Goal: Information Seeking & Learning: Learn about a topic

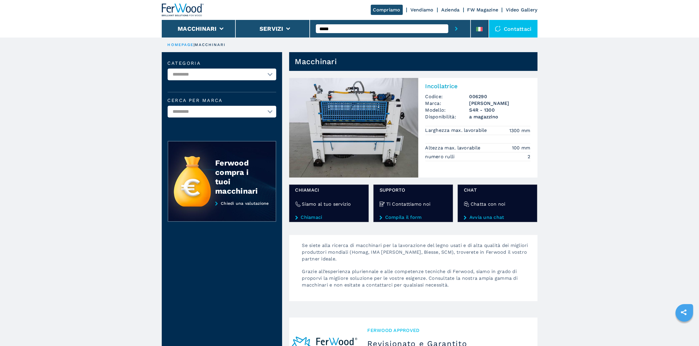
drag, startPoint x: 385, startPoint y: 24, endPoint x: 315, endPoint y: 30, distance: 70.7
click at [315, 30] on div "*****" at bounding box center [390, 29] width 161 height 18
drag, startPoint x: 335, startPoint y: 27, endPoint x: 281, endPoint y: 27, distance: 54.0
click at [281, 27] on div "Compriamo Vendiamo Azienda FW Magazine Video Gallery Macchinari Servizi ***** C…" at bounding box center [350, 19] width 376 height 38
type input "******"
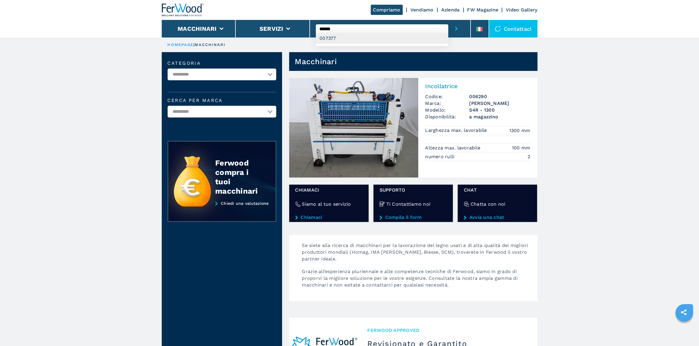
click at [348, 35] on div "007377" at bounding box center [382, 38] width 132 height 11
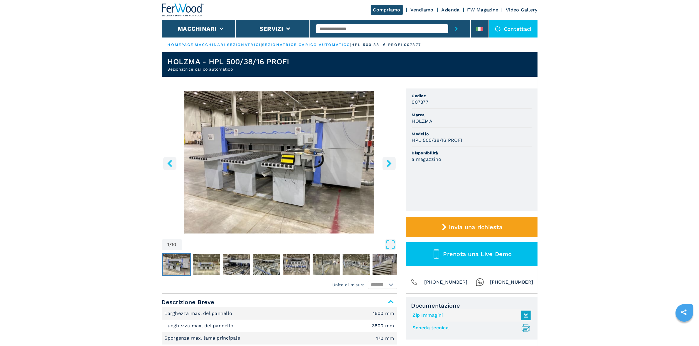
click at [386, 163] on icon "right-button" at bounding box center [388, 163] width 7 height 7
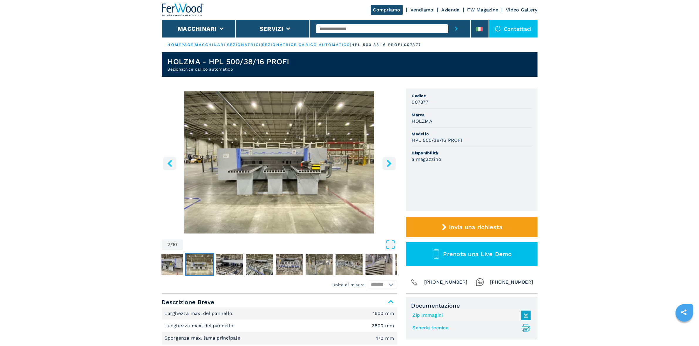
click at [386, 163] on icon "right-button" at bounding box center [388, 163] width 7 height 7
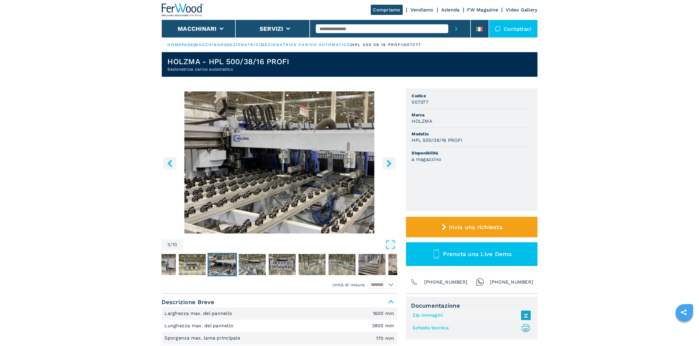
click at [386, 243] on icon "Open Fullscreen" at bounding box center [390, 245] width 8 height 8
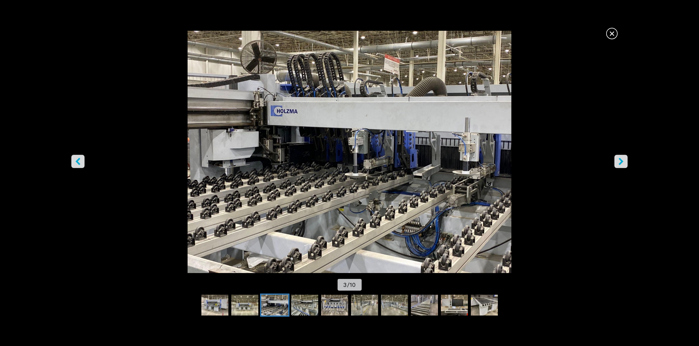
click at [76, 166] on button "left-button" at bounding box center [77, 161] width 13 height 13
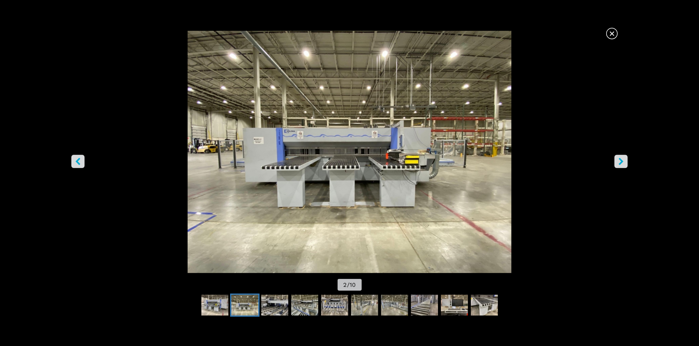
click at [626, 163] on button "right-button" at bounding box center [620, 161] width 13 height 13
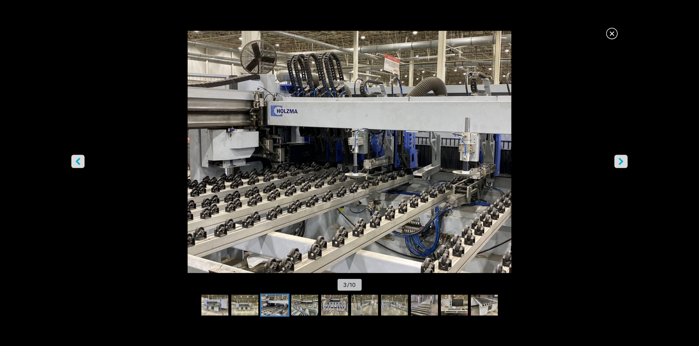
click at [626, 163] on button "right-button" at bounding box center [620, 161] width 13 height 13
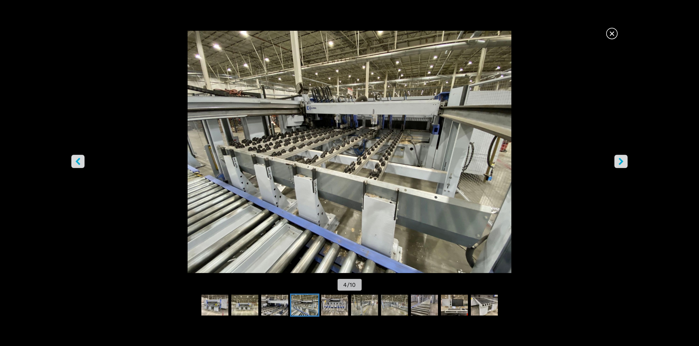
click at [625, 158] on button "right-button" at bounding box center [620, 161] width 13 height 13
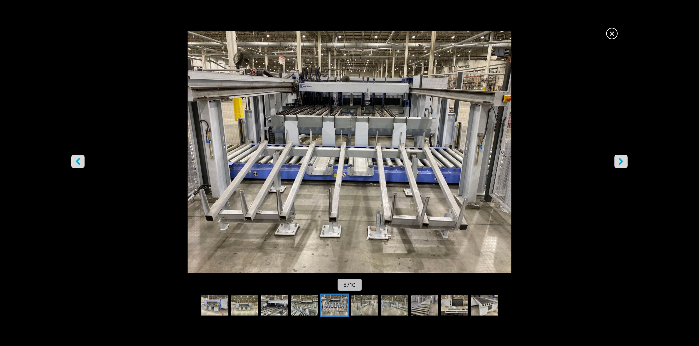
click at [618, 162] on icon "right-button" at bounding box center [620, 161] width 7 height 7
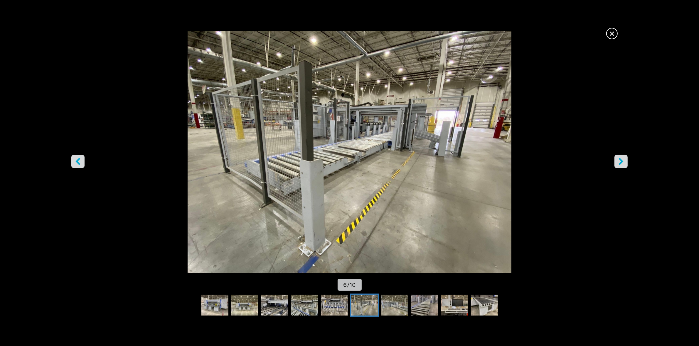
click at [616, 162] on button "right-button" at bounding box center [620, 161] width 13 height 13
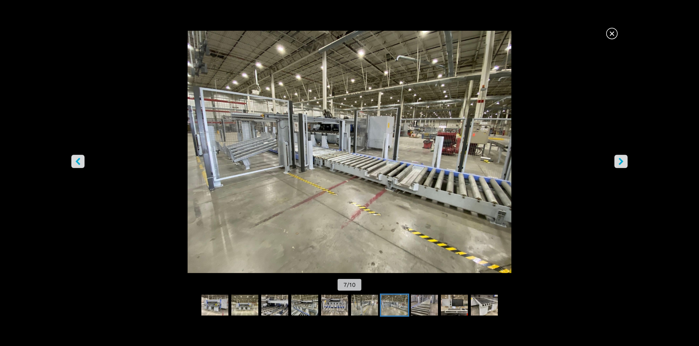
click at [616, 162] on button "right-button" at bounding box center [620, 161] width 13 height 13
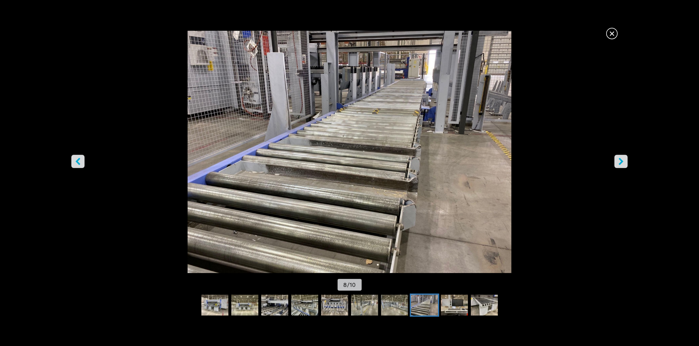
click at [616, 162] on button "right-button" at bounding box center [620, 161] width 13 height 13
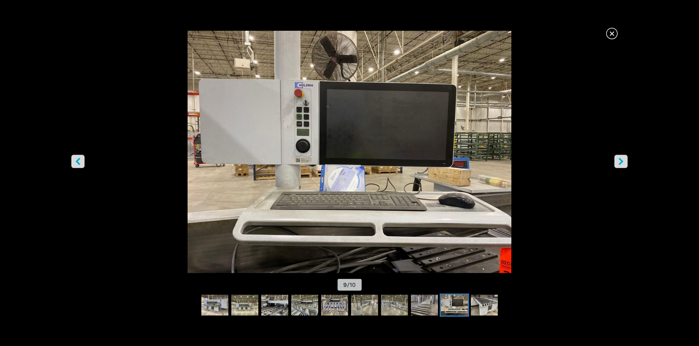
click at [616, 162] on button "right-button" at bounding box center [620, 161] width 13 height 13
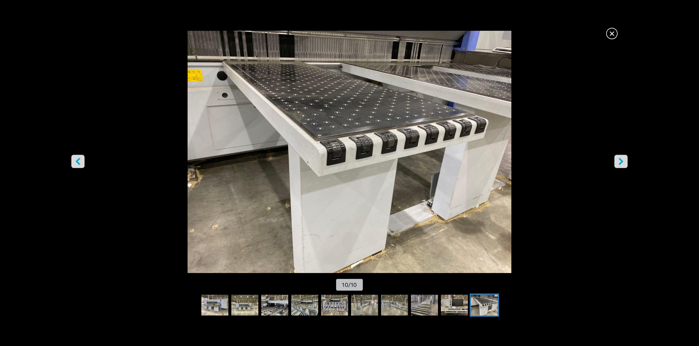
click at [612, 163] on img "Go to Slide 10" at bounding box center [349, 152] width 629 height 243
click at [619, 162] on icon "right-button" at bounding box center [620, 161] width 7 height 7
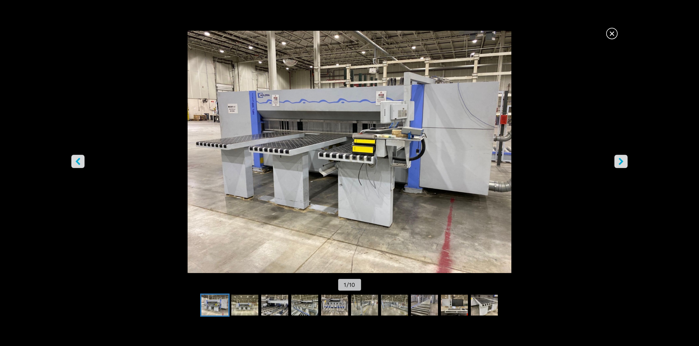
click at [619, 162] on icon "right-button" at bounding box center [620, 161] width 7 height 7
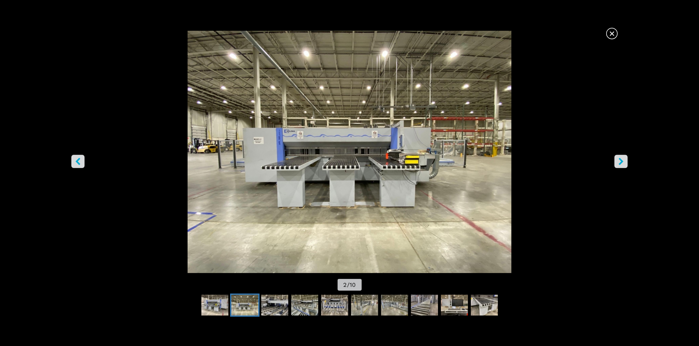
click at [619, 162] on icon "right-button" at bounding box center [620, 161] width 7 height 7
click at [78, 161] on icon "left-button" at bounding box center [78, 161] width 5 height 7
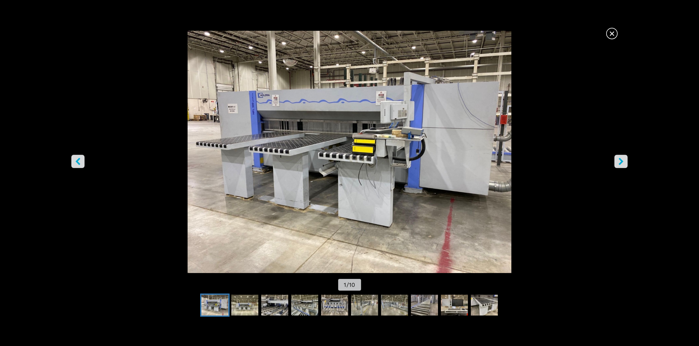
click at [78, 161] on icon "left-button" at bounding box center [78, 161] width 5 height 7
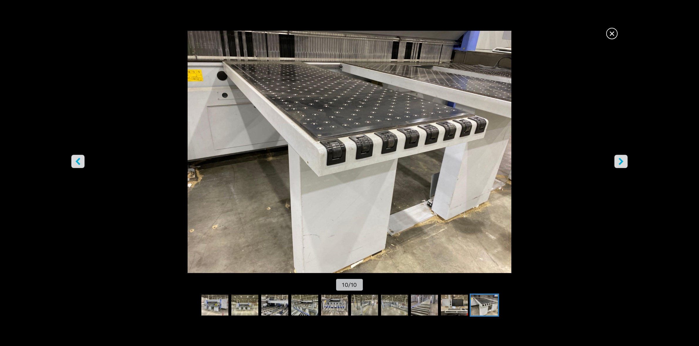
click at [78, 161] on icon "left-button" at bounding box center [78, 161] width 5 height 7
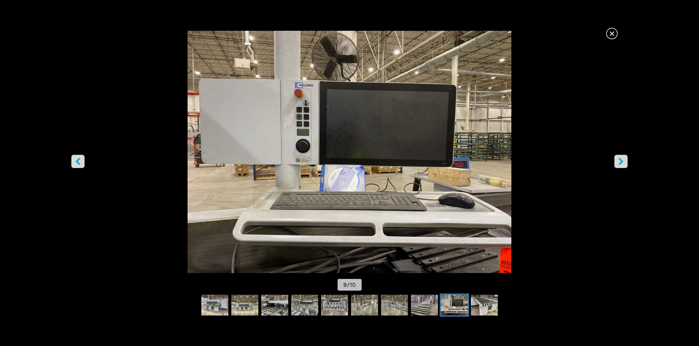
click at [78, 161] on icon "left-button" at bounding box center [78, 161] width 5 height 7
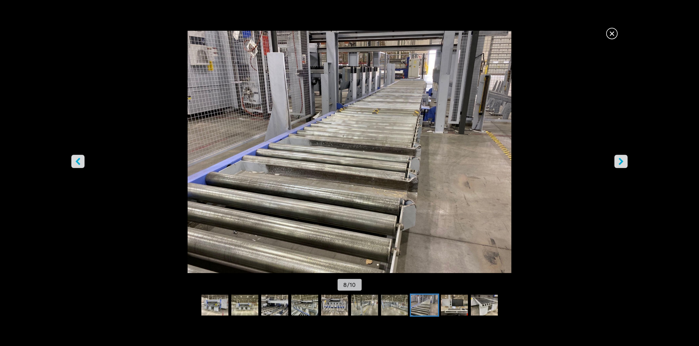
click at [78, 160] on icon "left-button" at bounding box center [78, 161] width 5 height 7
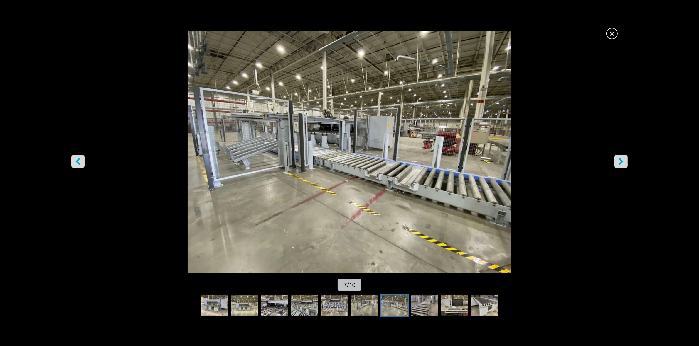
click at [78, 160] on icon "left-button" at bounding box center [78, 161] width 5 height 7
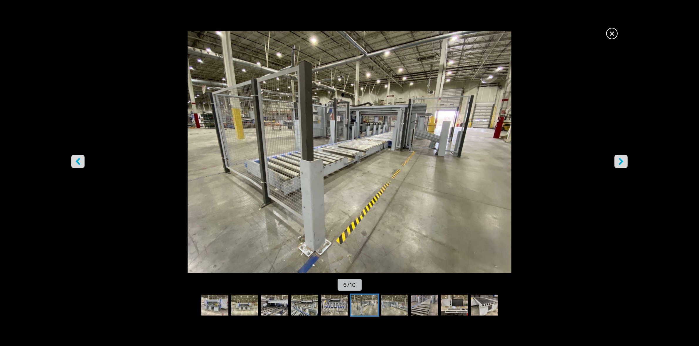
click at [78, 160] on icon "left-button" at bounding box center [78, 161] width 5 height 7
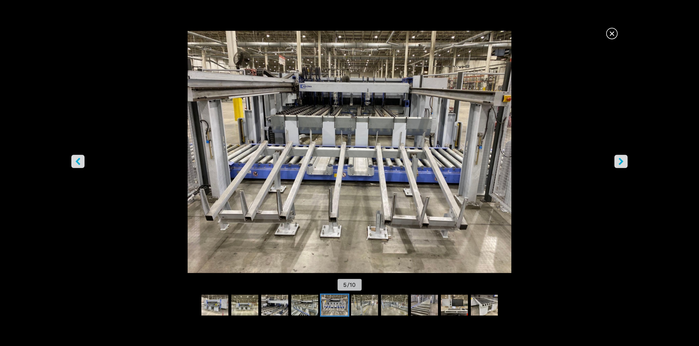
click at [624, 164] on icon "right-button" at bounding box center [620, 161] width 7 height 7
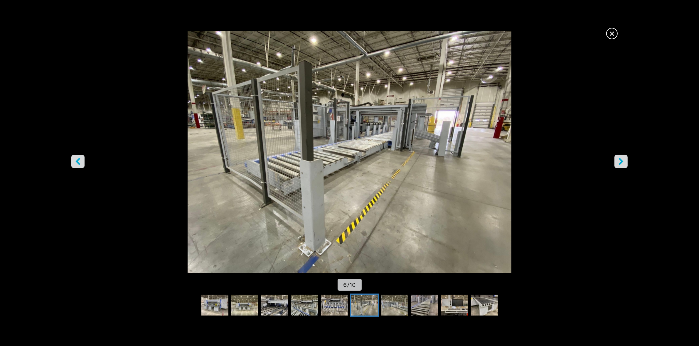
click at [624, 164] on icon "right-button" at bounding box center [620, 161] width 7 height 7
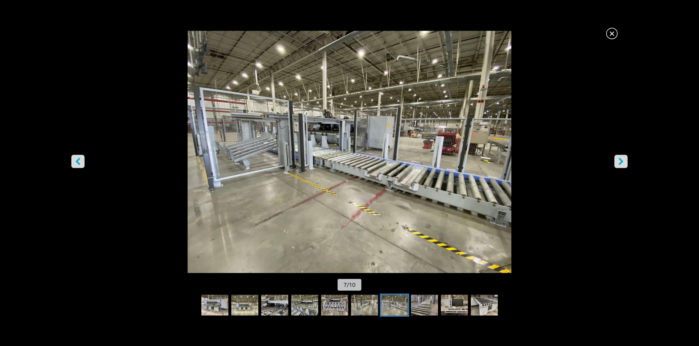
click at [624, 164] on icon "right-button" at bounding box center [620, 161] width 7 height 7
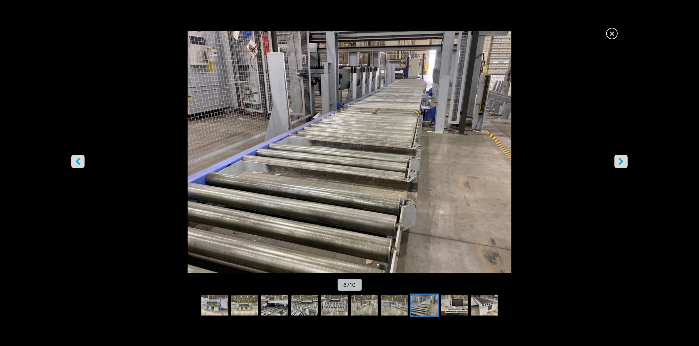
click at [624, 164] on icon "right-button" at bounding box center [620, 161] width 7 height 7
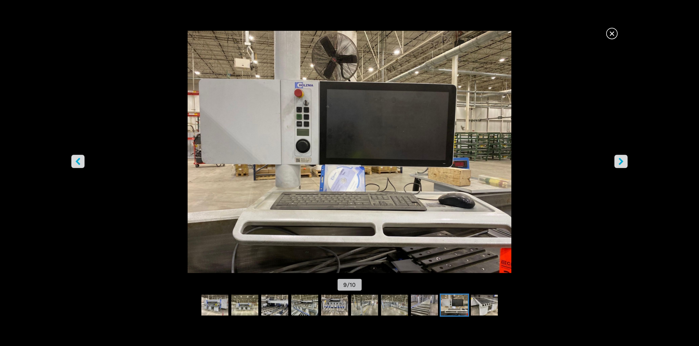
click at [621, 165] on icon "right-button" at bounding box center [620, 161] width 7 height 7
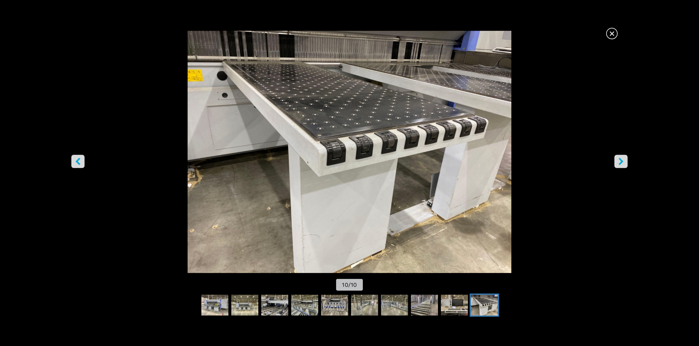
click at [621, 165] on icon "right-button" at bounding box center [620, 161] width 7 height 7
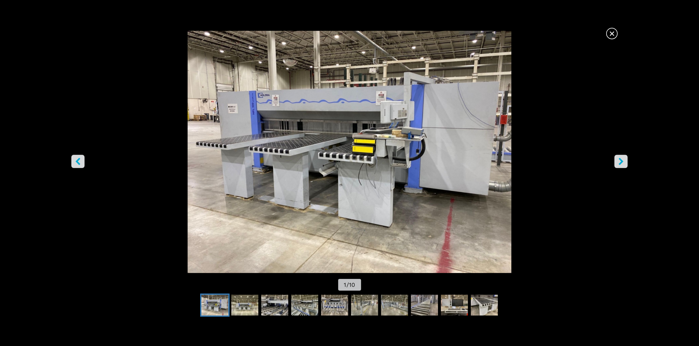
click at [621, 165] on icon "right-button" at bounding box center [620, 161] width 7 height 7
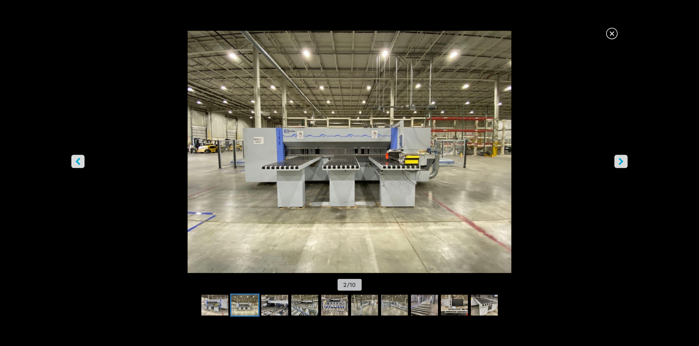
click at [621, 165] on icon "right-button" at bounding box center [620, 161] width 7 height 7
click at [617, 166] on button "right-button" at bounding box center [620, 161] width 13 height 13
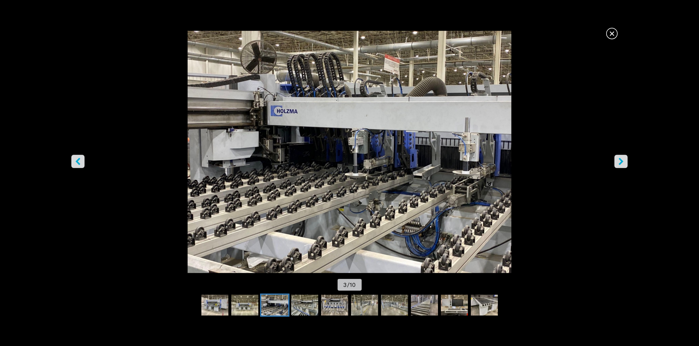
click at [613, 162] on img "Go to Slide 3" at bounding box center [349, 152] width 629 height 243
click at [621, 163] on icon "right-button" at bounding box center [620, 161] width 5 height 7
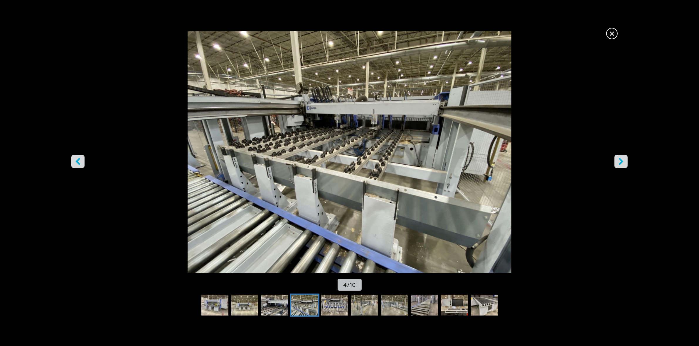
drag, startPoint x: 615, startPoint y: 33, endPoint x: 588, endPoint y: 43, distance: 29.3
click at [615, 33] on span "×" at bounding box center [611, 32] width 10 height 10
